Goal: Information Seeking & Learning: Learn about a topic

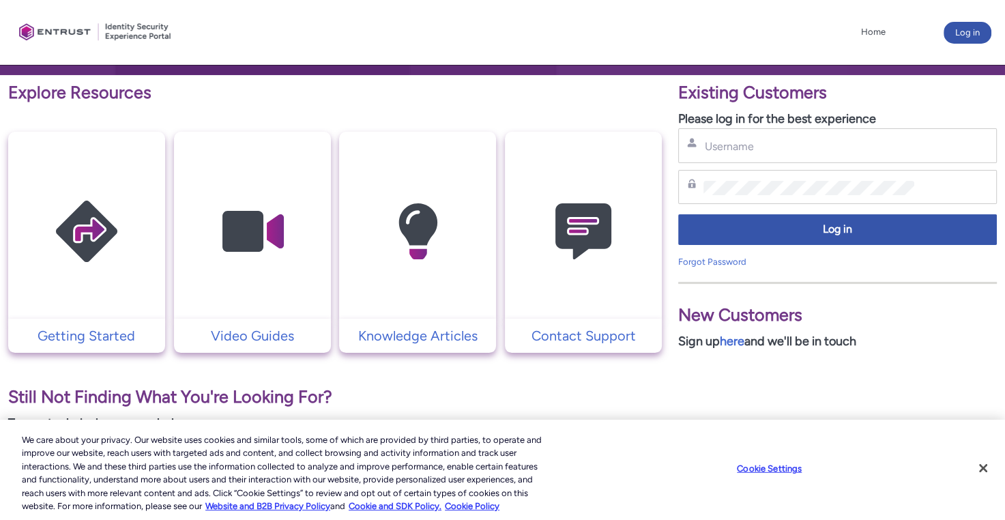
scroll to position [214, 0]
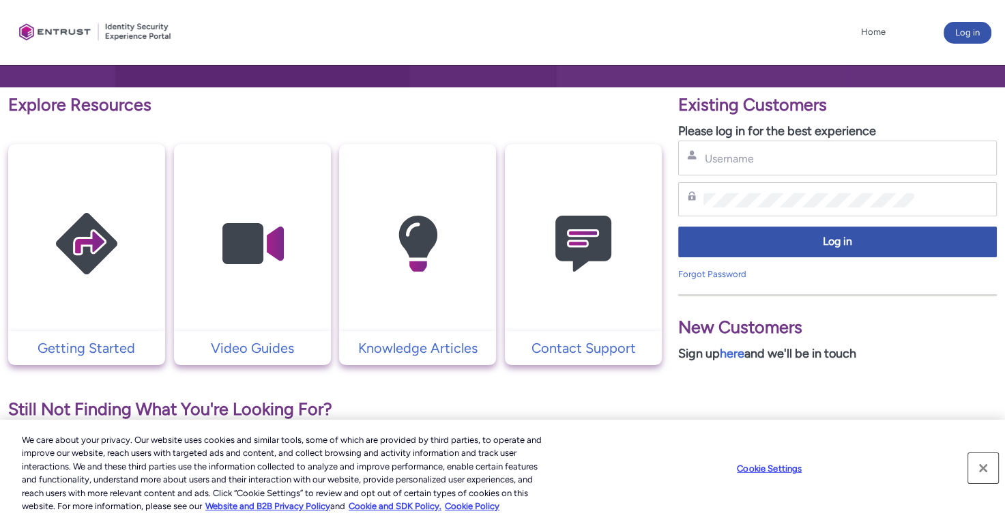
drag, startPoint x: 989, startPoint y: 468, endPoint x: 971, endPoint y: 438, distance: 34.9
click at [989, 468] on button "Close" at bounding box center [983, 468] width 30 height 30
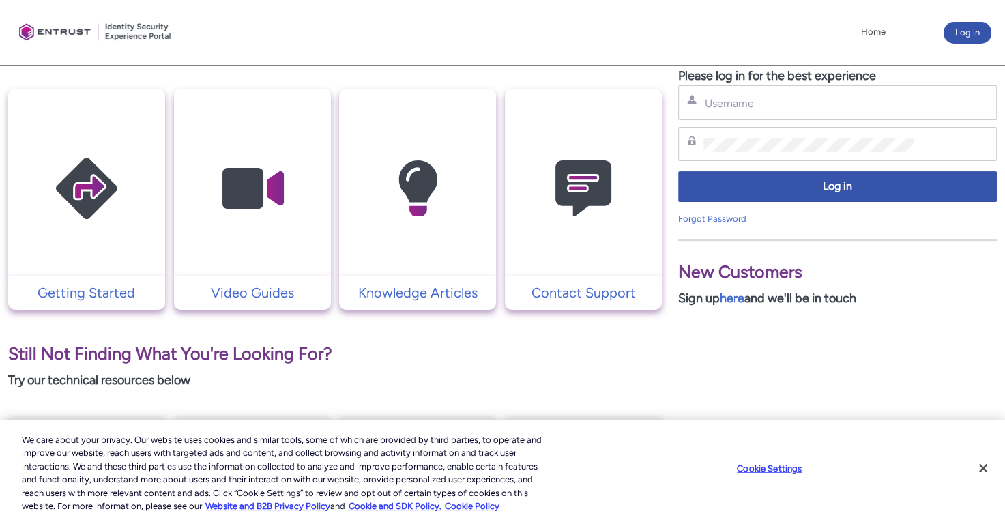
scroll to position [273, 0]
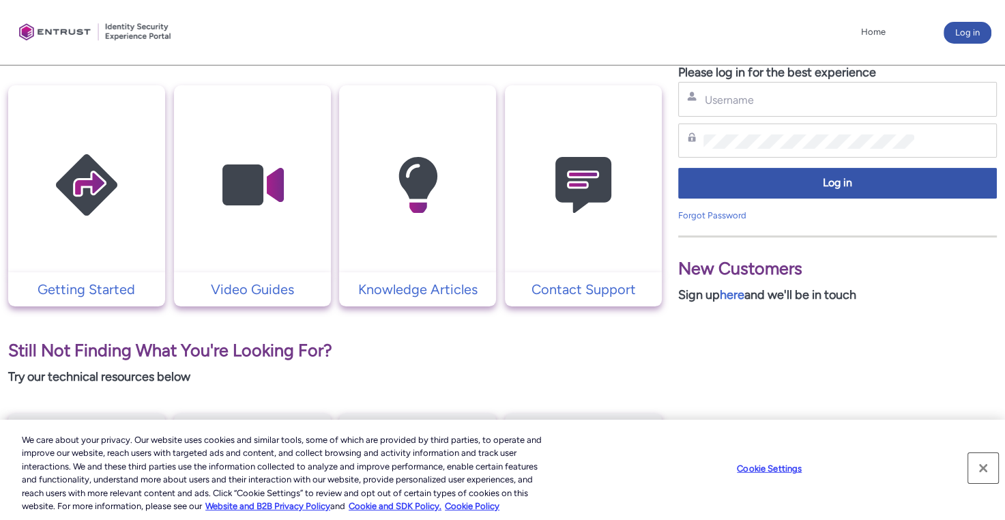
click at [985, 473] on button "Close" at bounding box center [983, 468] width 30 height 30
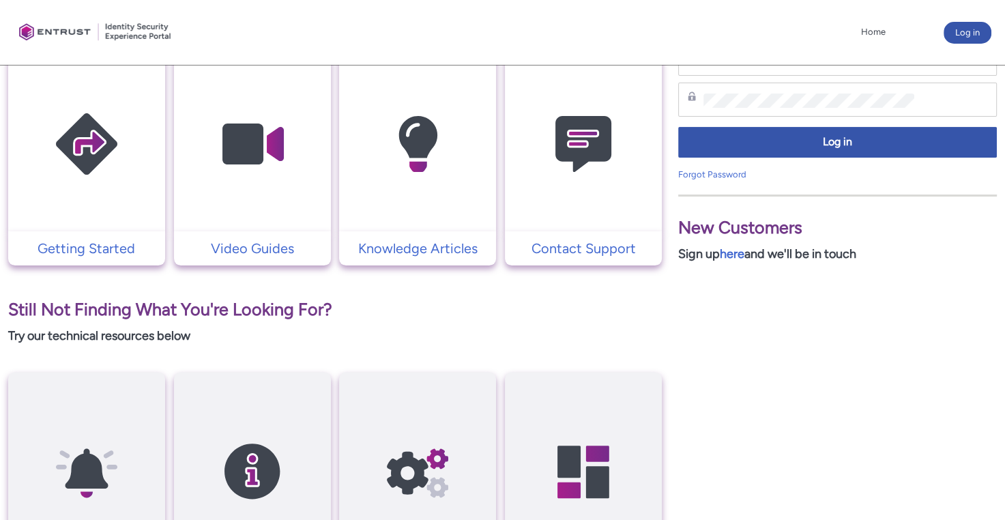
scroll to position [282, 0]
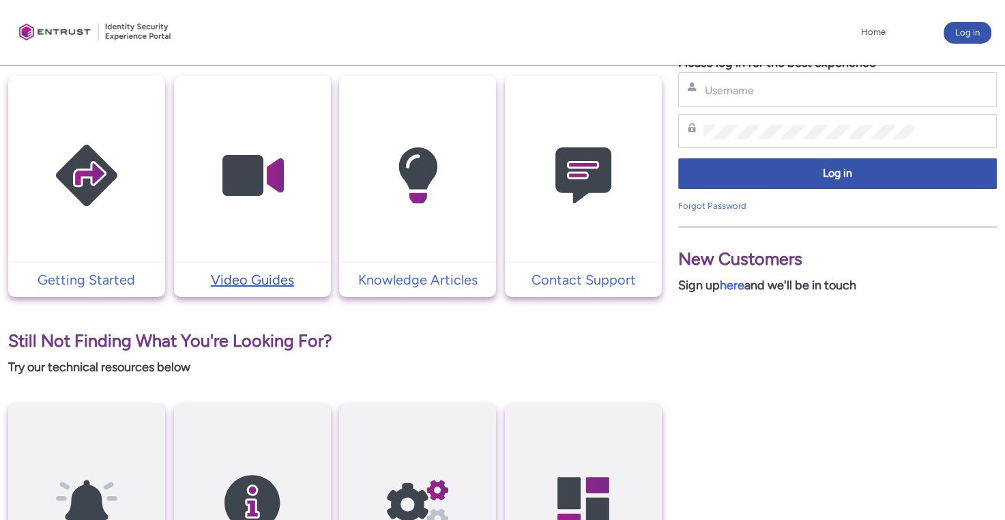
click at [227, 277] on p "Video Guides" at bounding box center [252, 280] width 143 height 20
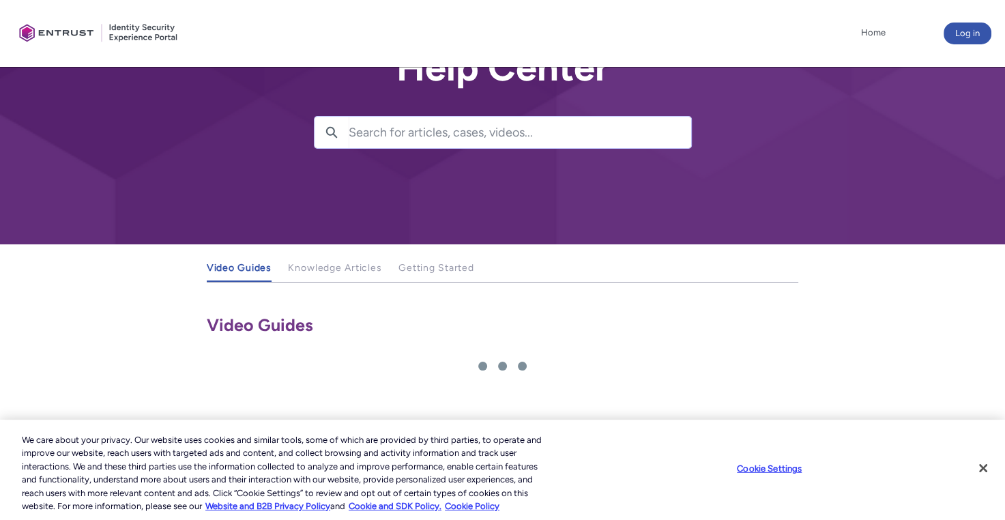
scroll to position [68, 0]
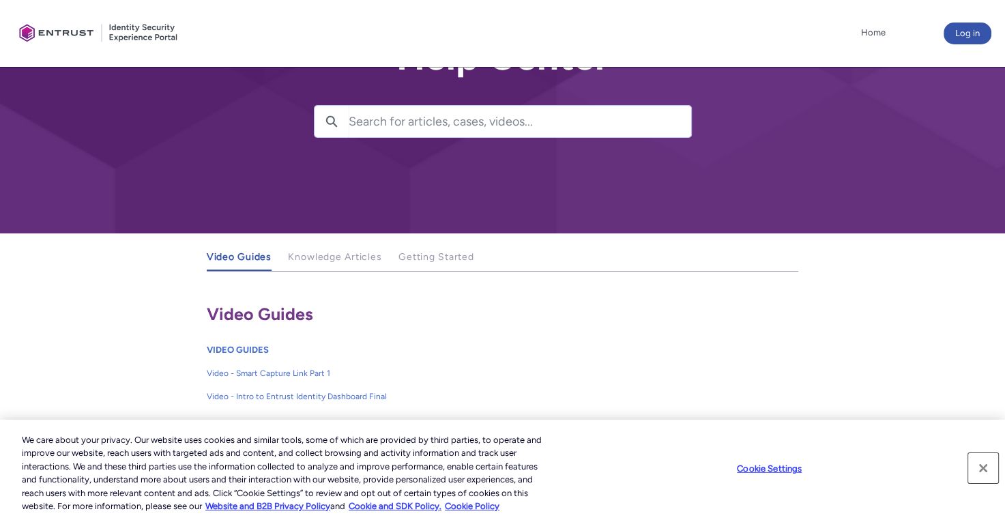
click at [974, 465] on button "Close" at bounding box center [983, 468] width 30 height 30
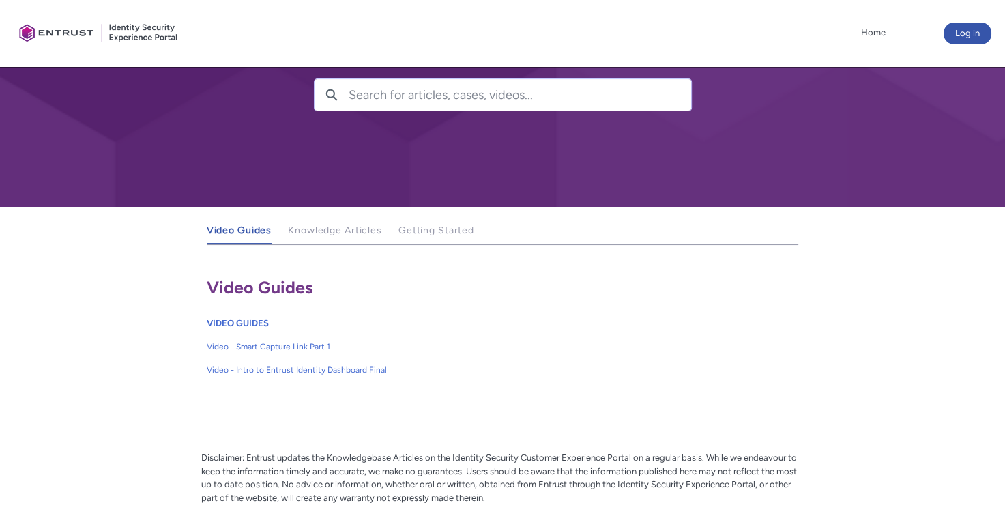
scroll to position [93, 0]
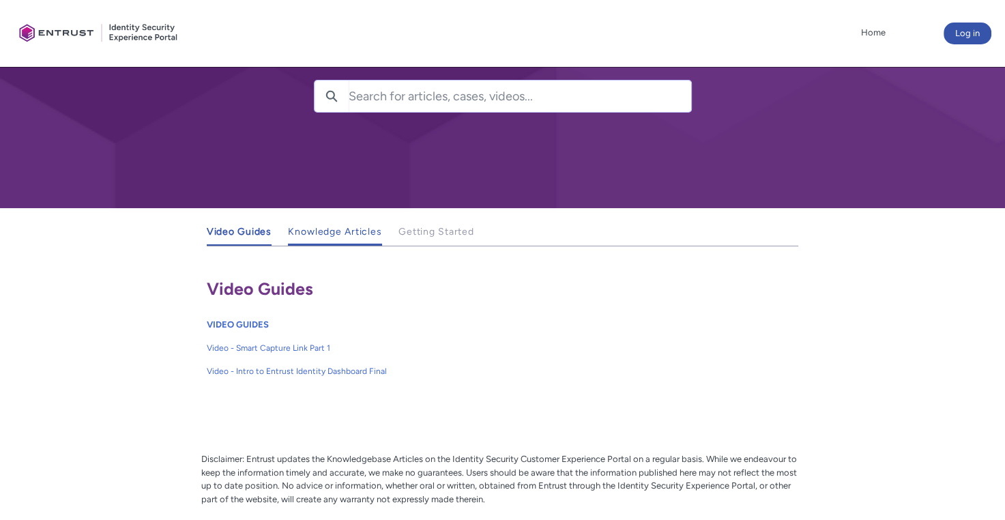
click at [366, 237] on link "Knowledge Articles" at bounding box center [335, 232] width 94 height 27
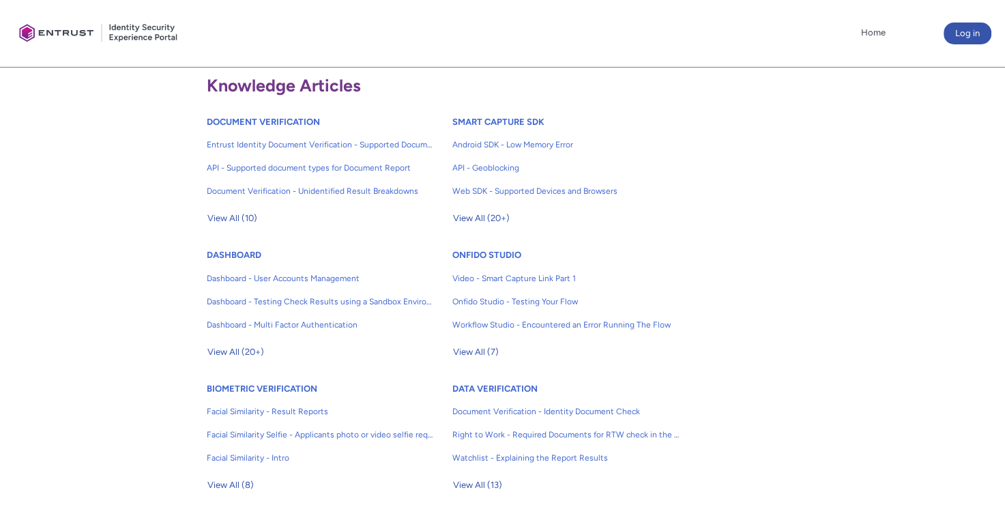
scroll to position [349, 0]
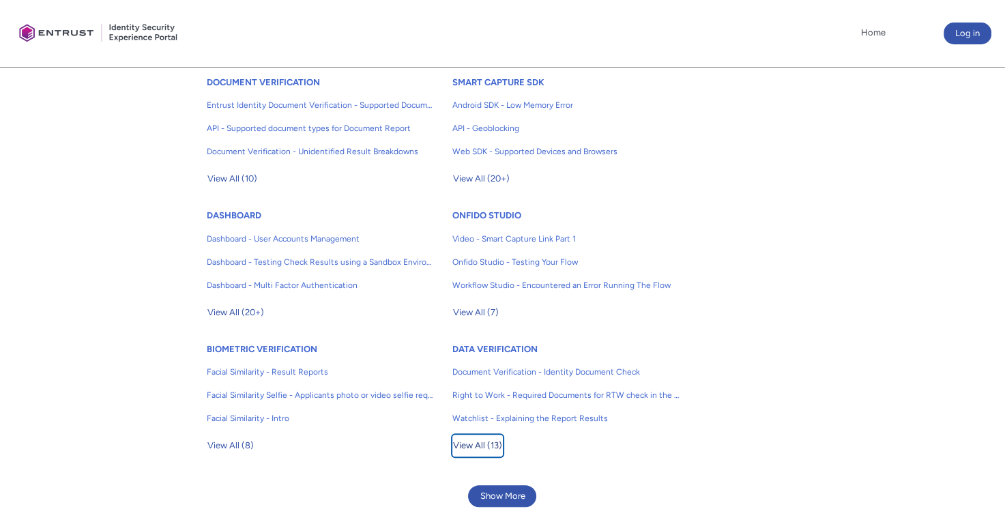
click at [481, 446] on span "View All (13)" at bounding box center [477, 445] width 49 height 20
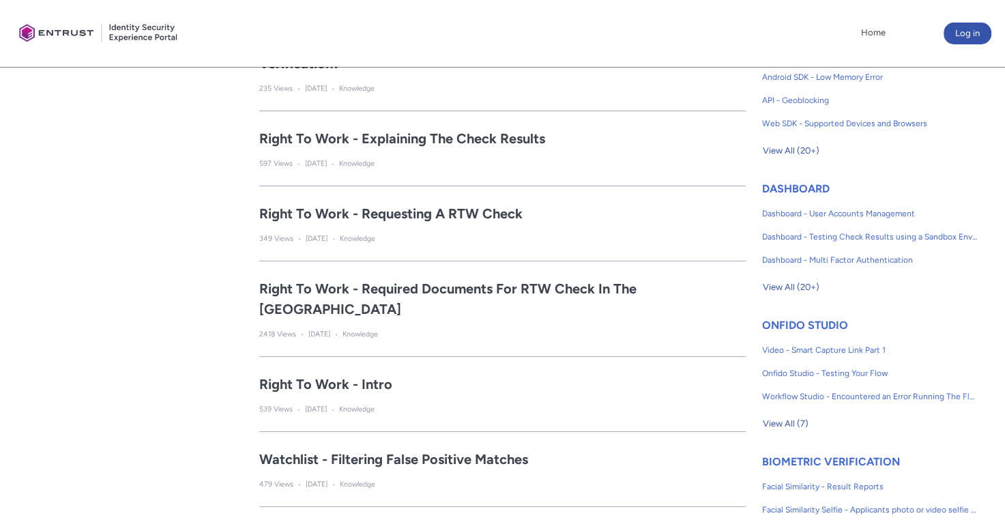
scroll to position [716, 0]
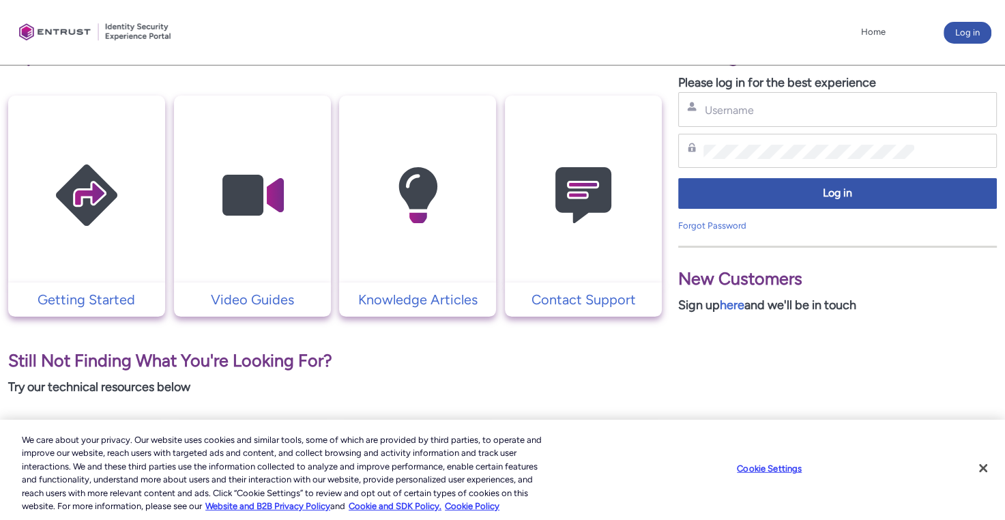
scroll to position [265, 0]
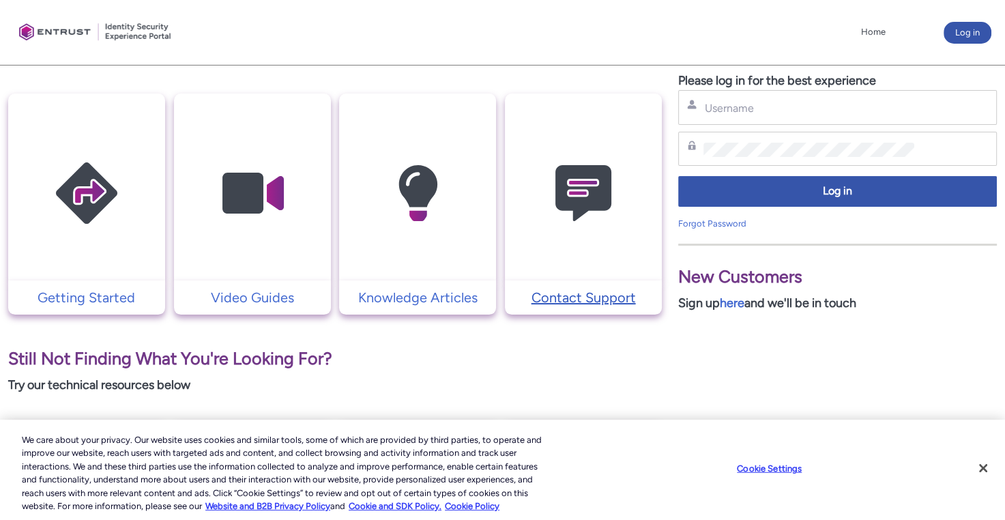
click at [577, 298] on p "Contact Support" at bounding box center [583, 297] width 143 height 20
